Goal: Information Seeking & Learning: Check status

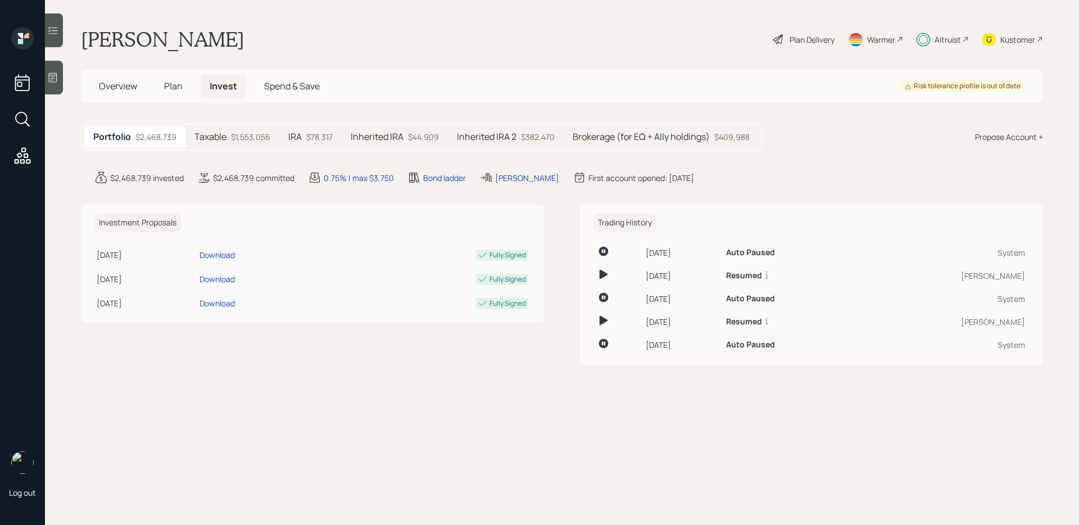
click at [820, 37] on div "Plan Delivery" at bounding box center [812, 40] width 45 height 12
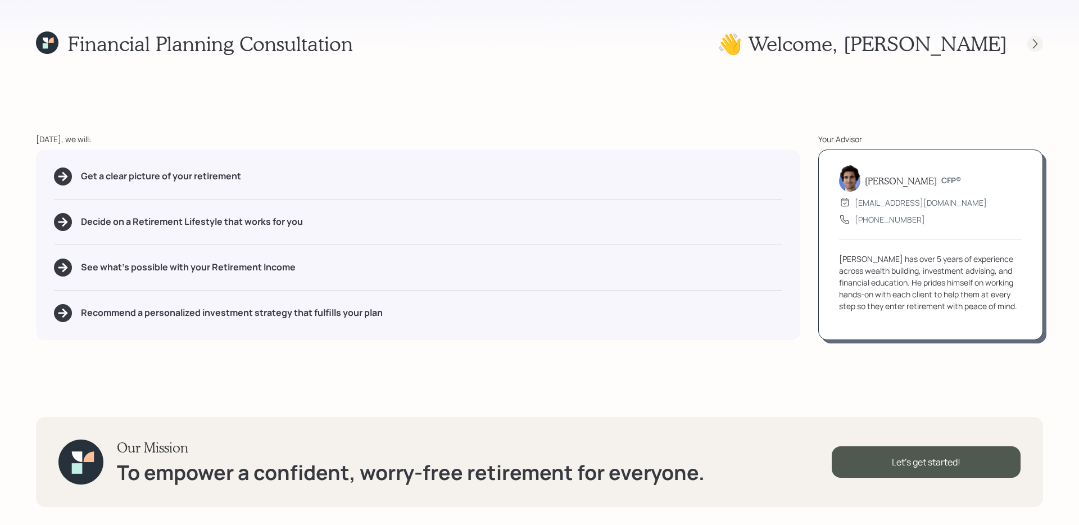
click at [1038, 48] on icon at bounding box center [1035, 43] width 11 height 11
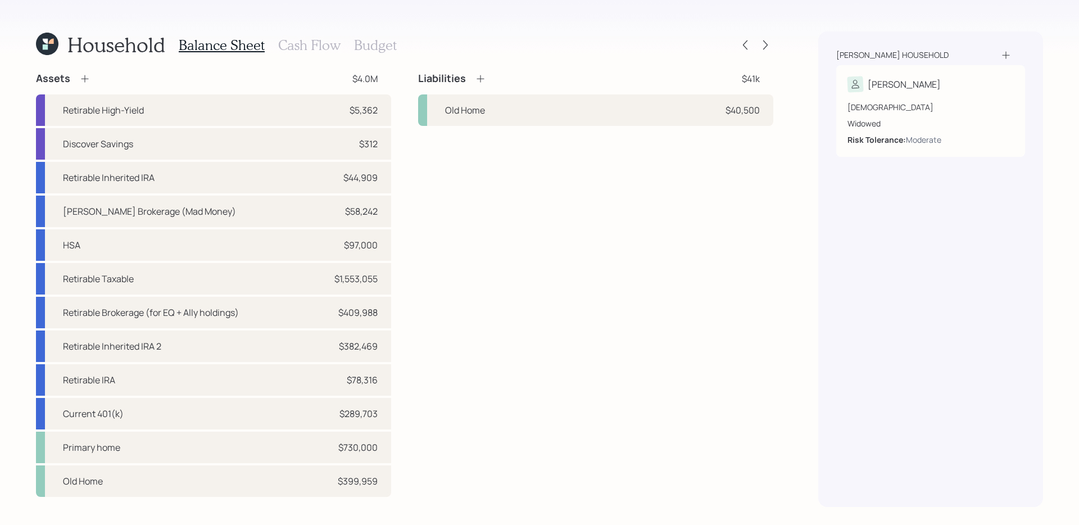
click at [761, 55] on div "Household Balance Sheet Cash Flow Budget" at bounding box center [404, 44] width 737 height 27
click at [763, 49] on icon at bounding box center [765, 44] width 11 height 11
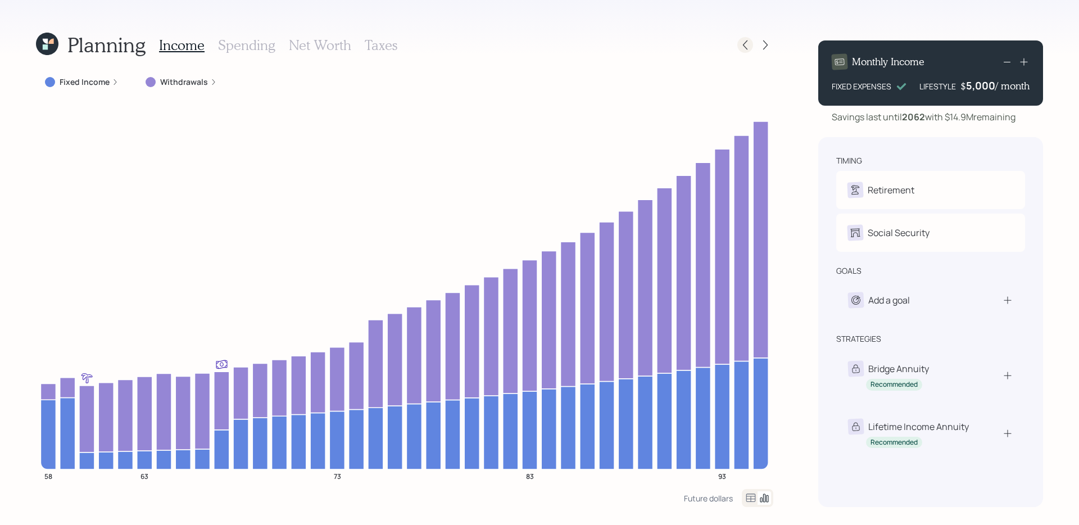
click at [741, 44] on icon at bounding box center [745, 44] width 11 height 11
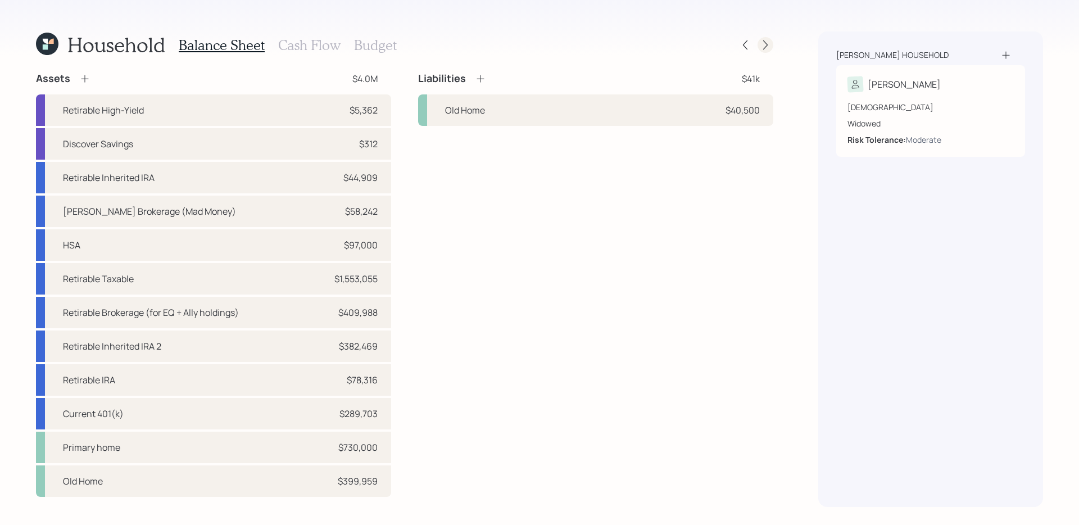
click at [766, 48] on icon at bounding box center [765, 44] width 11 height 11
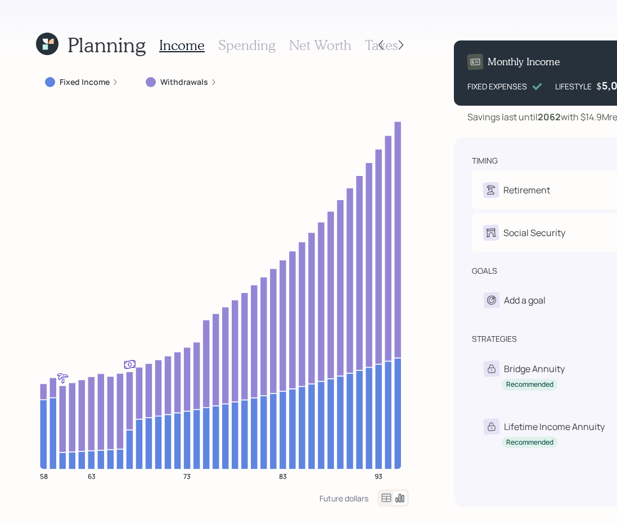
click at [84, 76] on label "Fixed Income" at bounding box center [85, 81] width 50 height 11
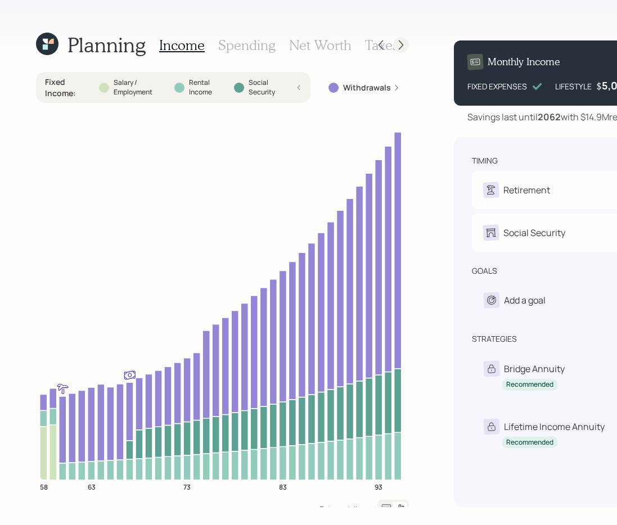
click at [395, 44] on icon at bounding box center [400, 44] width 11 height 11
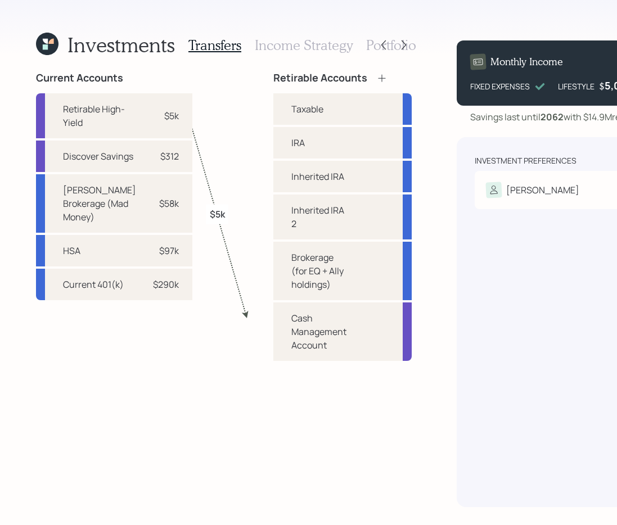
click at [273, 49] on h3 "Income Strategy" at bounding box center [304, 45] width 98 height 16
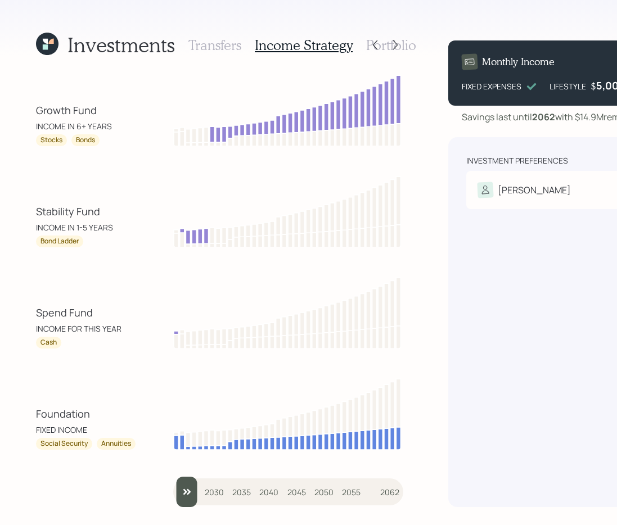
click at [44, 46] on icon at bounding box center [45, 46] width 5 height 5
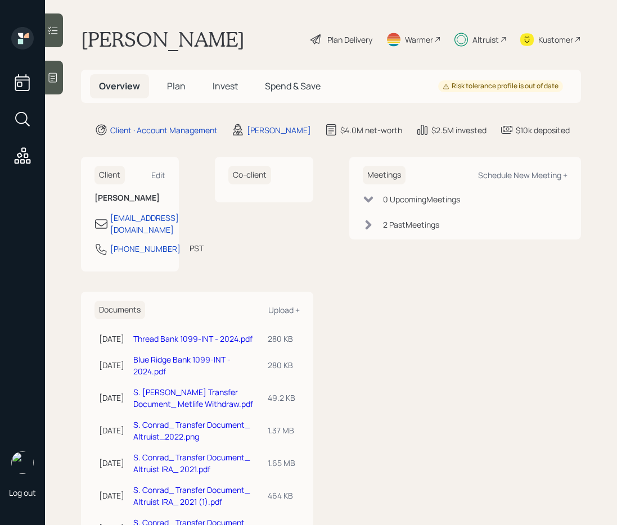
click at [182, 85] on span "Plan" at bounding box center [176, 86] width 19 height 12
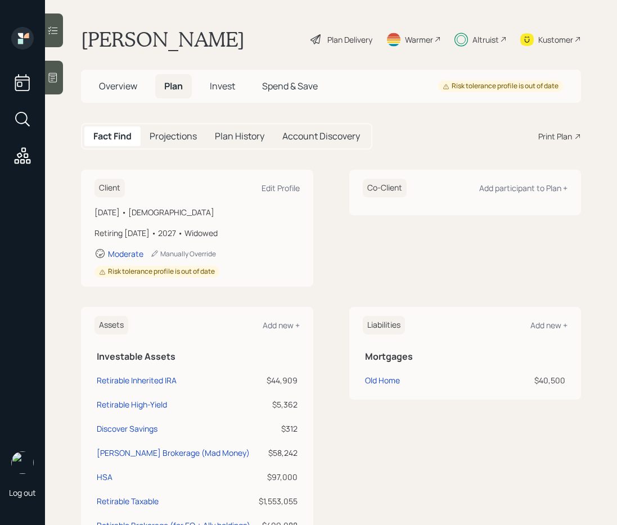
click at [217, 84] on span "Invest" at bounding box center [222, 86] width 25 height 12
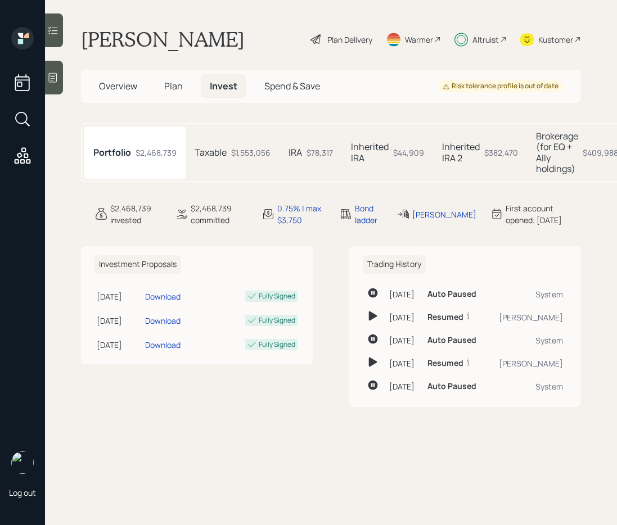
click at [241, 159] on div "Taxable $1,553,056" at bounding box center [232, 152] width 94 height 52
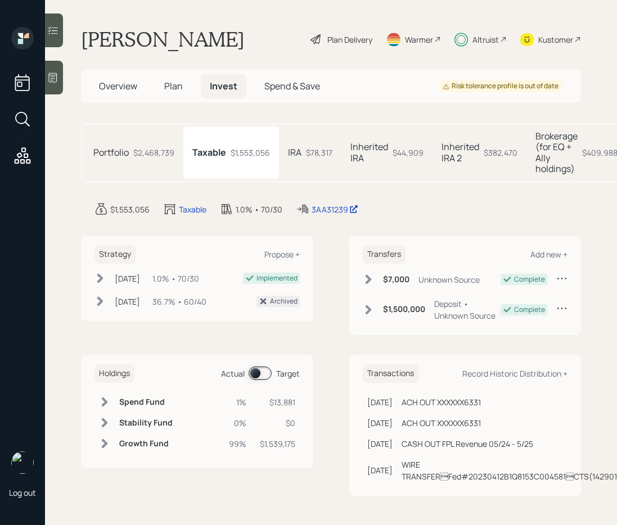
click at [328, 159] on div "IRA $78,317" at bounding box center [310, 152] width 62 height 52
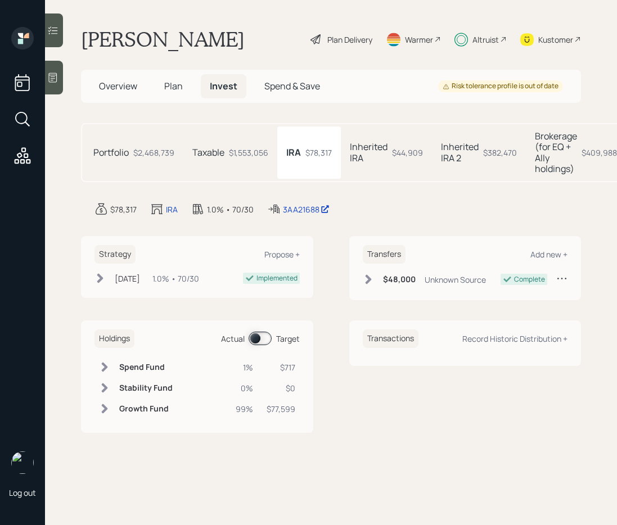
click at [375, 157] on h5 "Inherited IRA" at bounding box center [369, 152] width 38 height 21
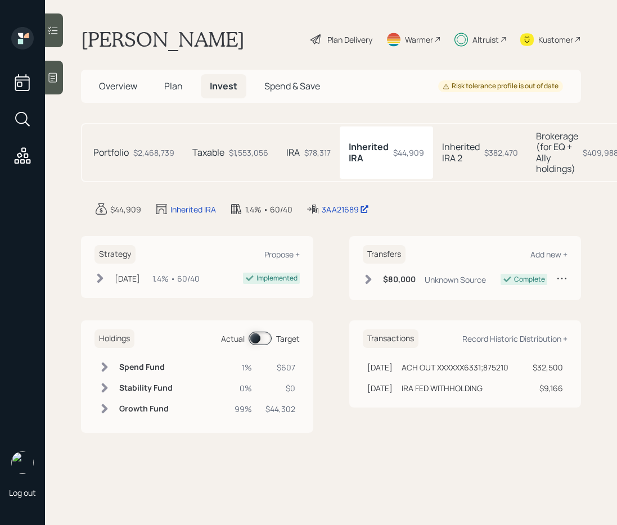
click at [450, 153] on h5 "Inherited IRA 2" at bounding box center [461, 152] width 38 height 21
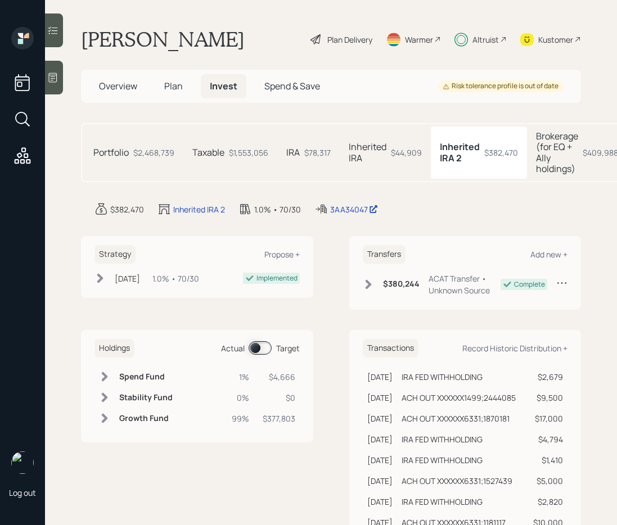
click at [547, 156] on h5 "Brokerage (for EQ + Ally holdings)" at bounding box center [557, 152] width 42 height 43
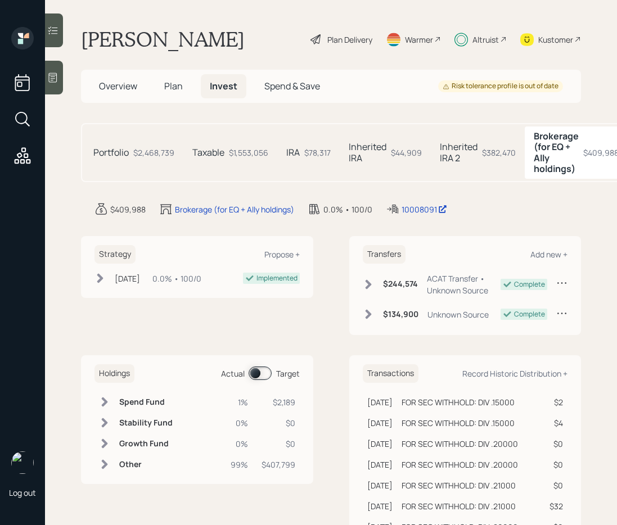
click at [487, 152] on div "$382,470" at bounding box center [499, 153] width 34 height 12
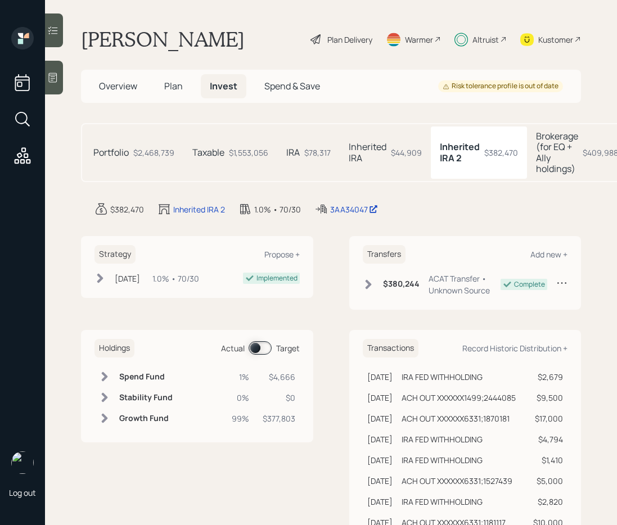
click at [411, 151] on div "$44,909" at bounding box center [406, 153] width 31 height 12
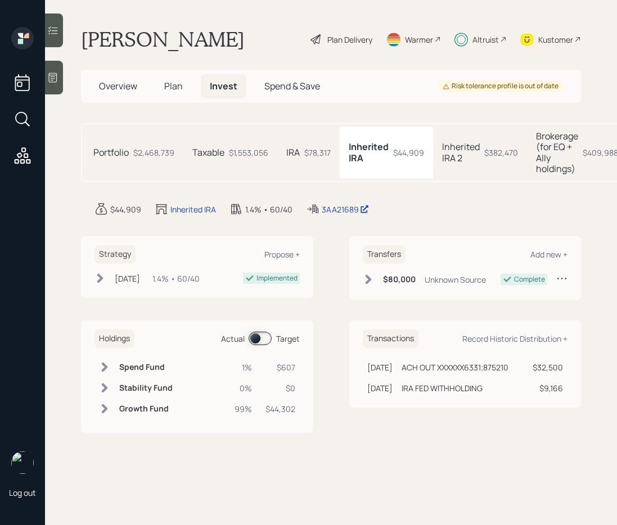
click at [334, 151] on div "IRA $78,317" at bounding box center [308, 152] width 62 height 52
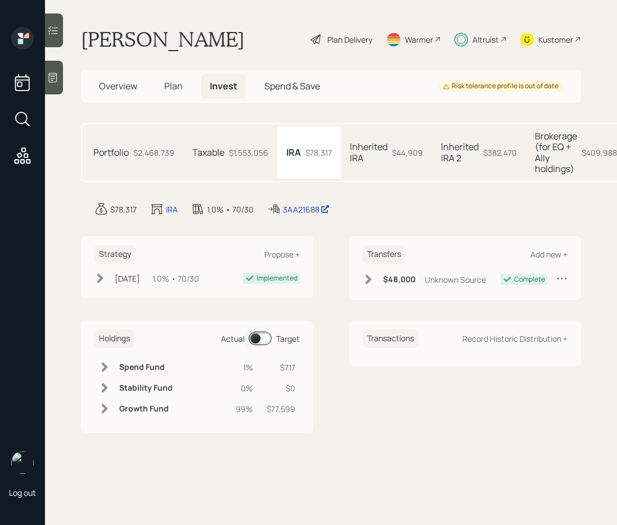
click at [227, 150] on div "Taxable $1,553,056" at bounding box center [230, 152] width 94 height 52
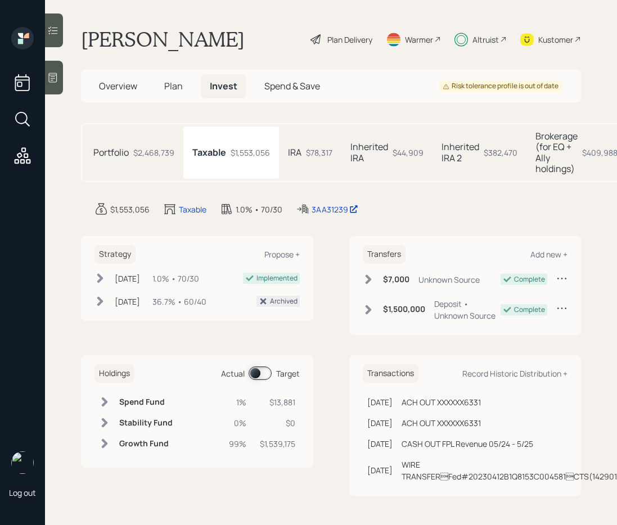
click at [363, 146] on h5 "Inherited IRA" at bounding box center [369, 152] width 38 height 21
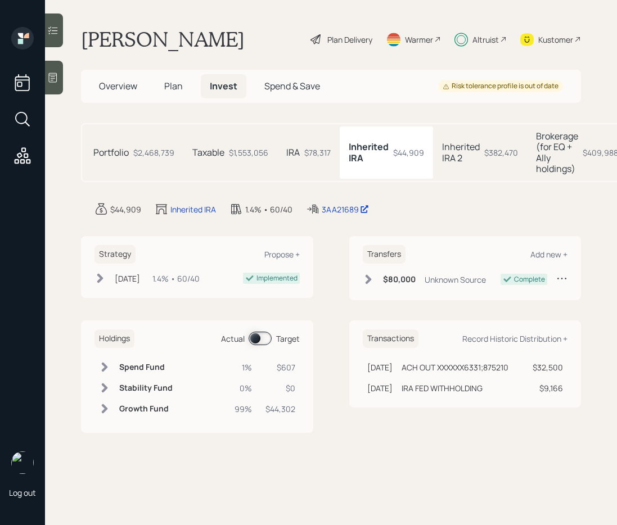
click at [315, 157] on div "$78,317" at bounding box center [317, 153] width 26 height 12
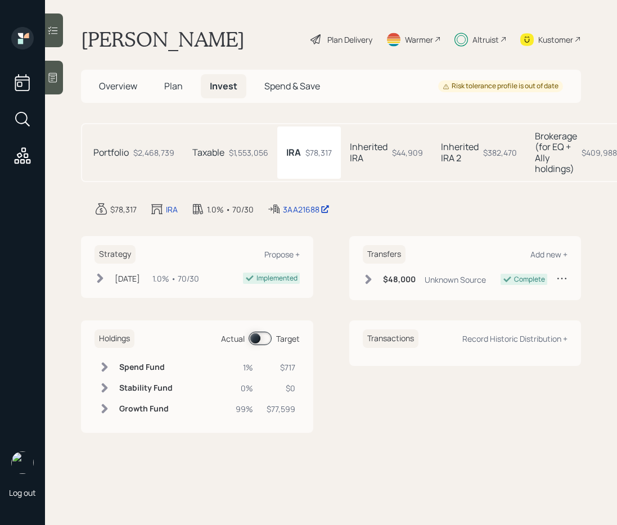
click at [255, 159] on div "Taxable $1,553,056" at bounding box center [230, 152] width 94 height 52
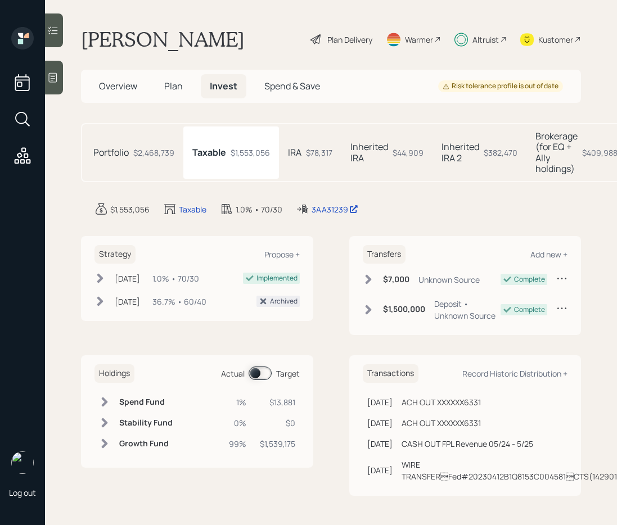
click at [307, 158] on div "$78,317" at bounding box center [319, 153] width 26 height 12
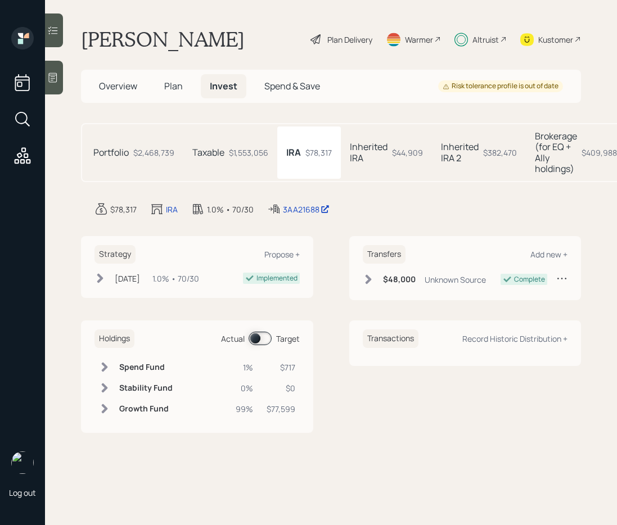
click at [363, 151] on h5 "Inherited IRA" at bounding box center [369, 152] width 38 height 21
